Goal: Information Seeking & Learning: Understand process/instructions

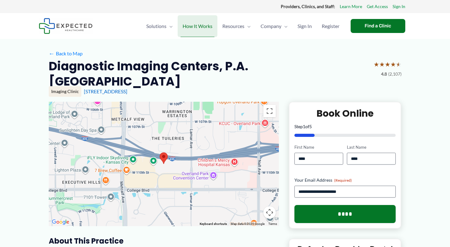
click at [200, 25] on span "How It Works" at bounding box center [198, 26] width 30 height 22
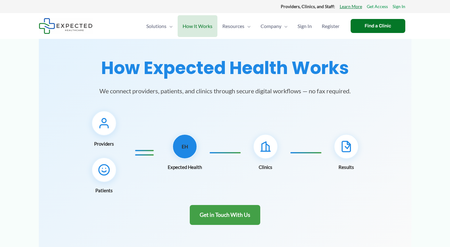
click at [352, 6] on link "Learn More" at bounding box center [351, 6] width 22 height 8
